Goal: Task Accomplishment & Management: Manage account settings

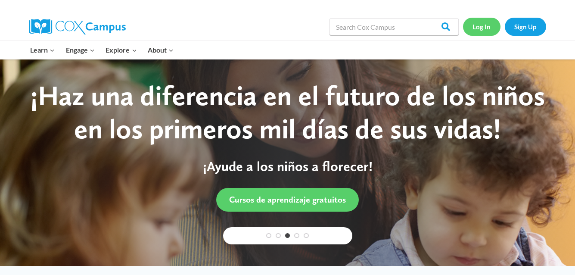
click at [478, 28] on link "Log In" at bounding box center [481, 27] width 37 height 18
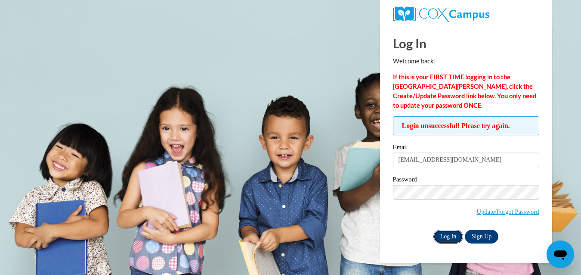
click at [449, 237] on input "Log In" at bounding box center [449, 236] width 30 height 14
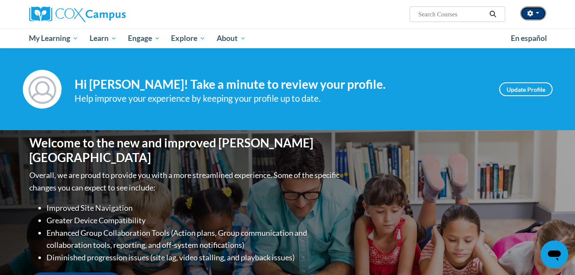
click at [539, 16] on button "button" at bounding box center [533, 13] width 26 height 14
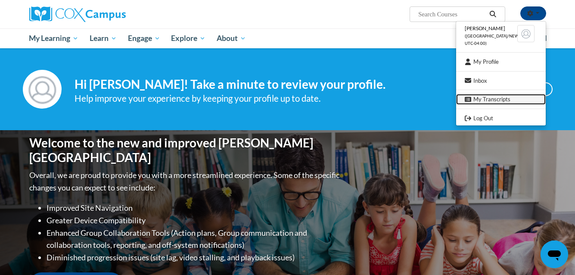
click at [496, 99] on link "My Transcripts" at bounding box center [501, 99] width 90 height 11
